Goal: Transaction & Acquisition: Subscribe to service/newsletter

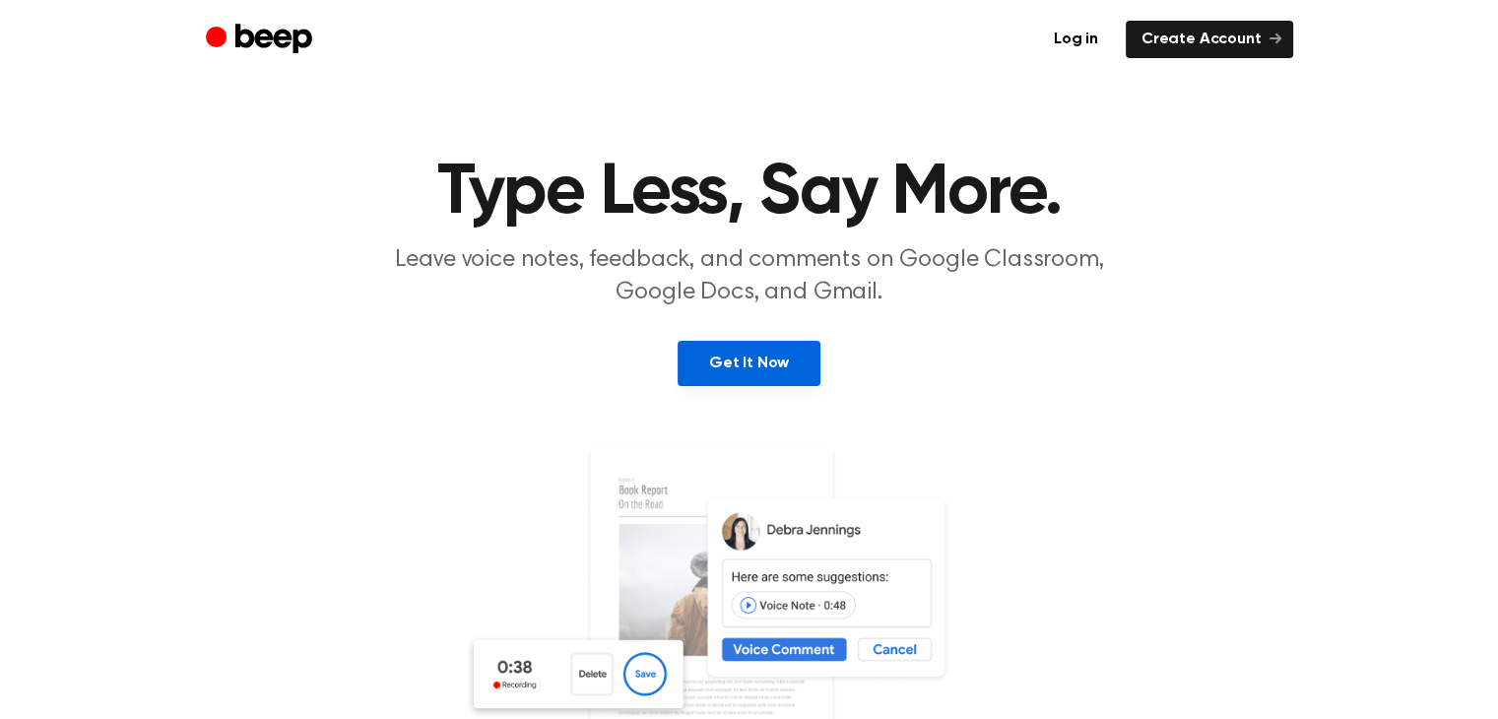
click at [721, 367] on link "Get It Now" at bounding box center [749, 363] width 143 height 45
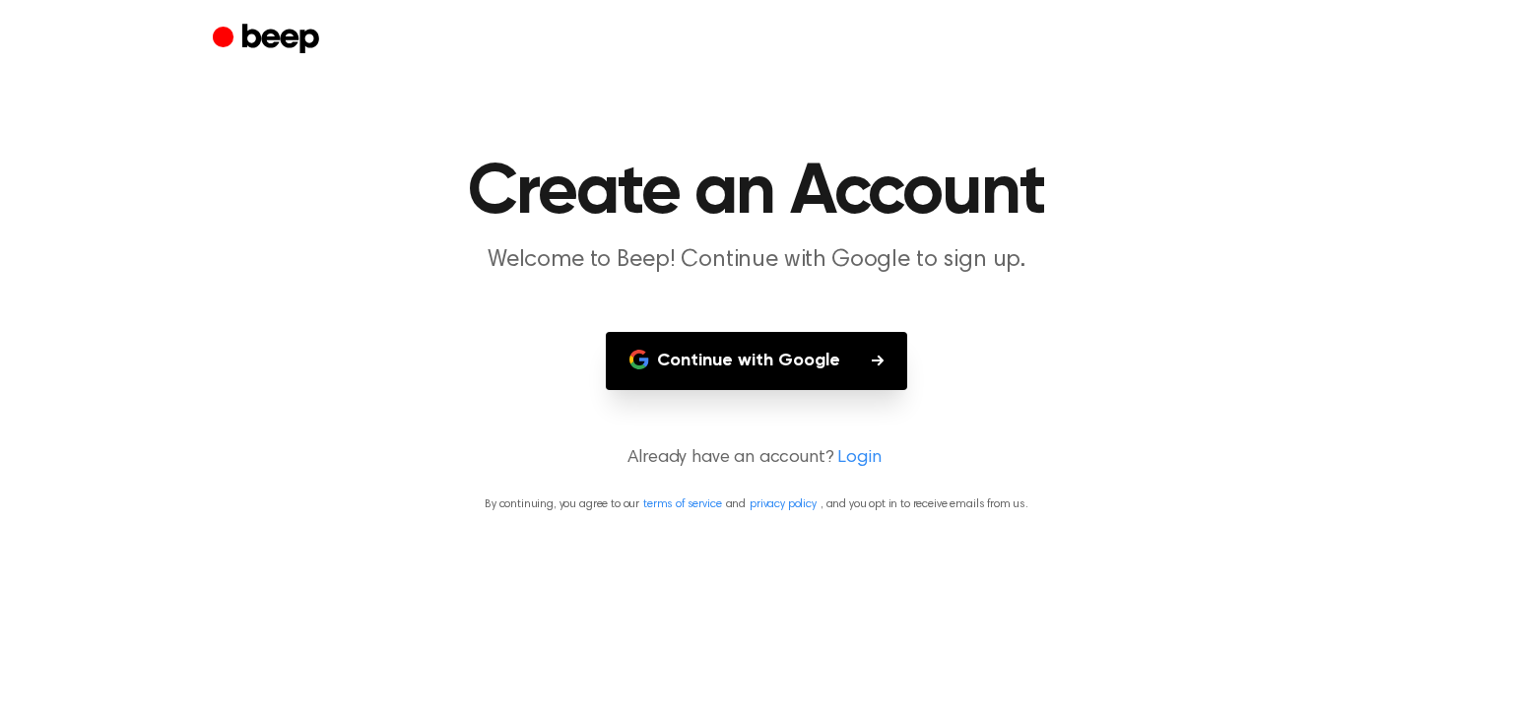
click at [771, 356] on button "Continue with Google" at bounding box center [756, 361] width 301 height 58
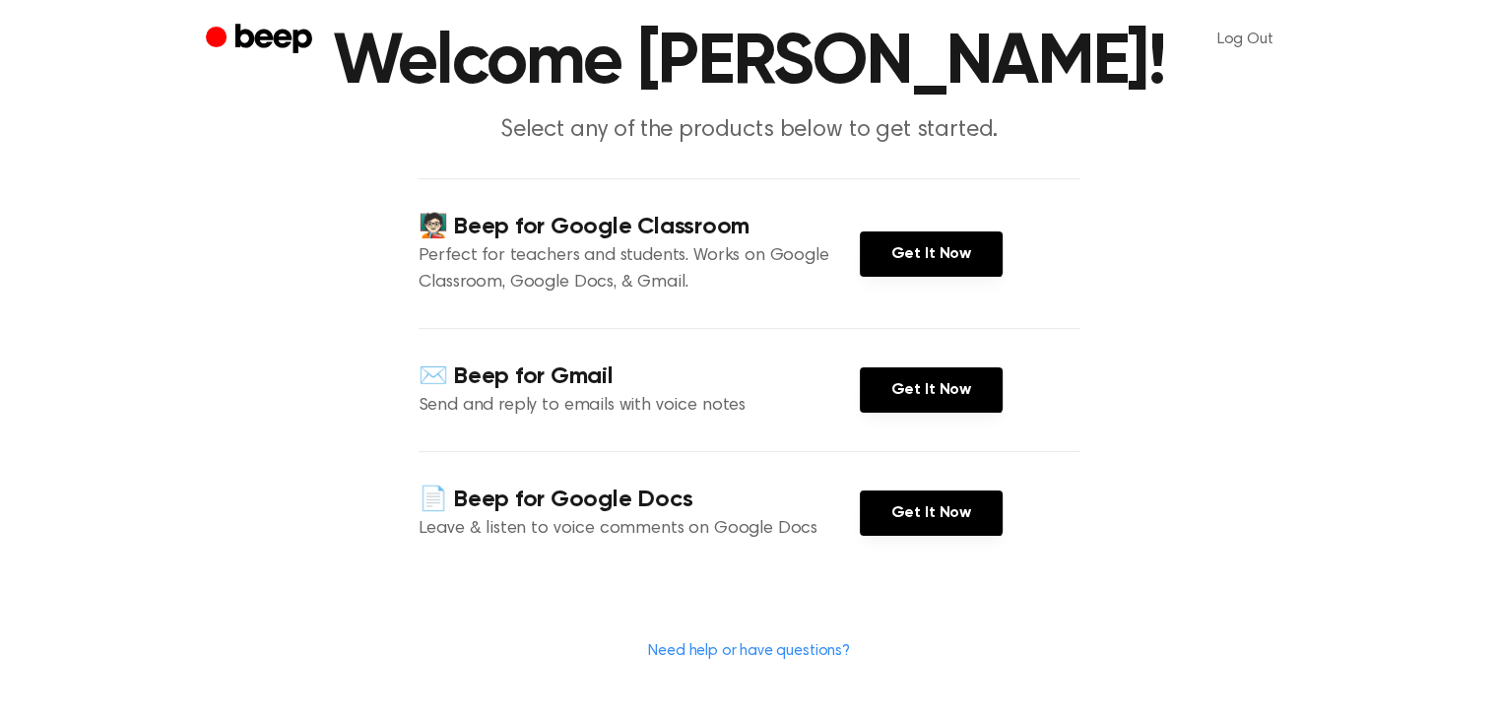
scroll to position [138, 0]
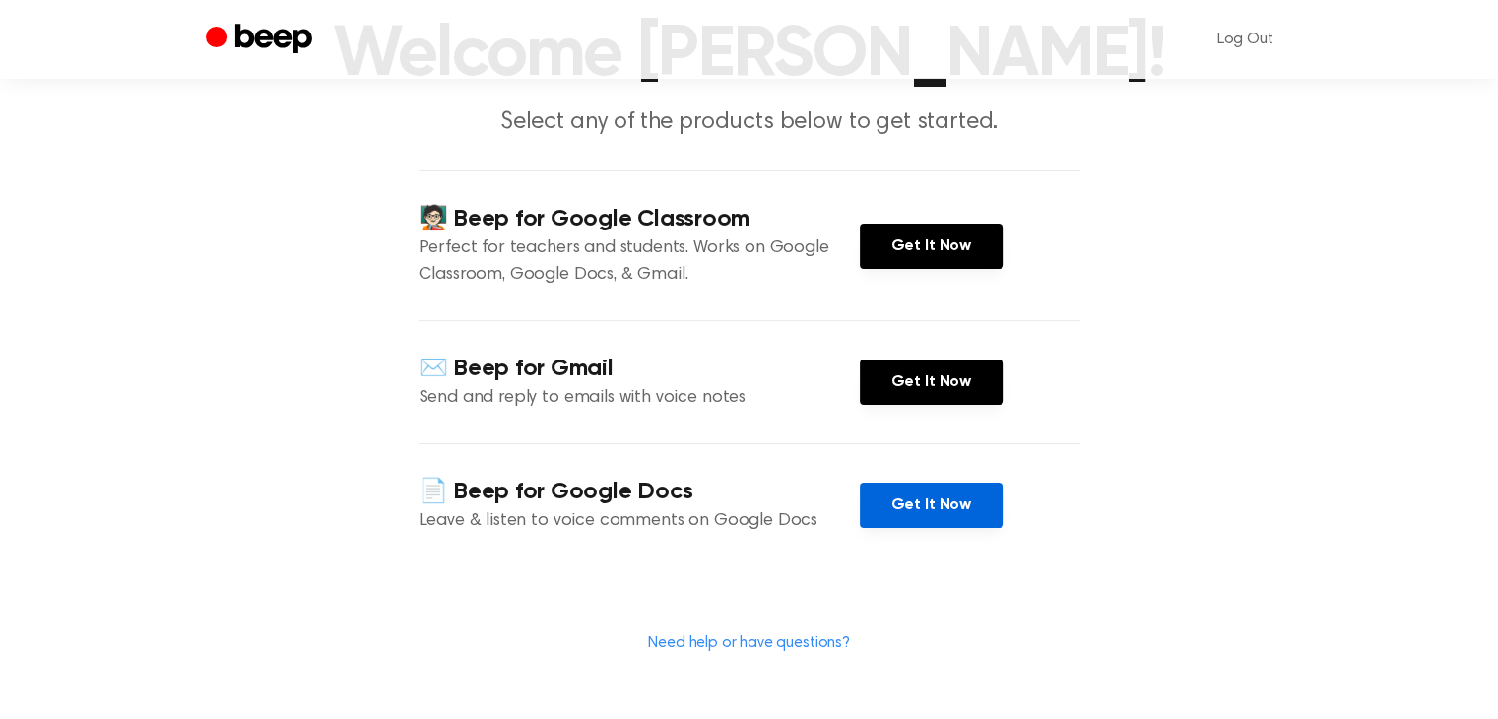
click at [934, 493] on link "Get It Now" at bounding box center [931, 505] width 143 height 45
